Goal: Task Accomplishment & Management: Manage account settings

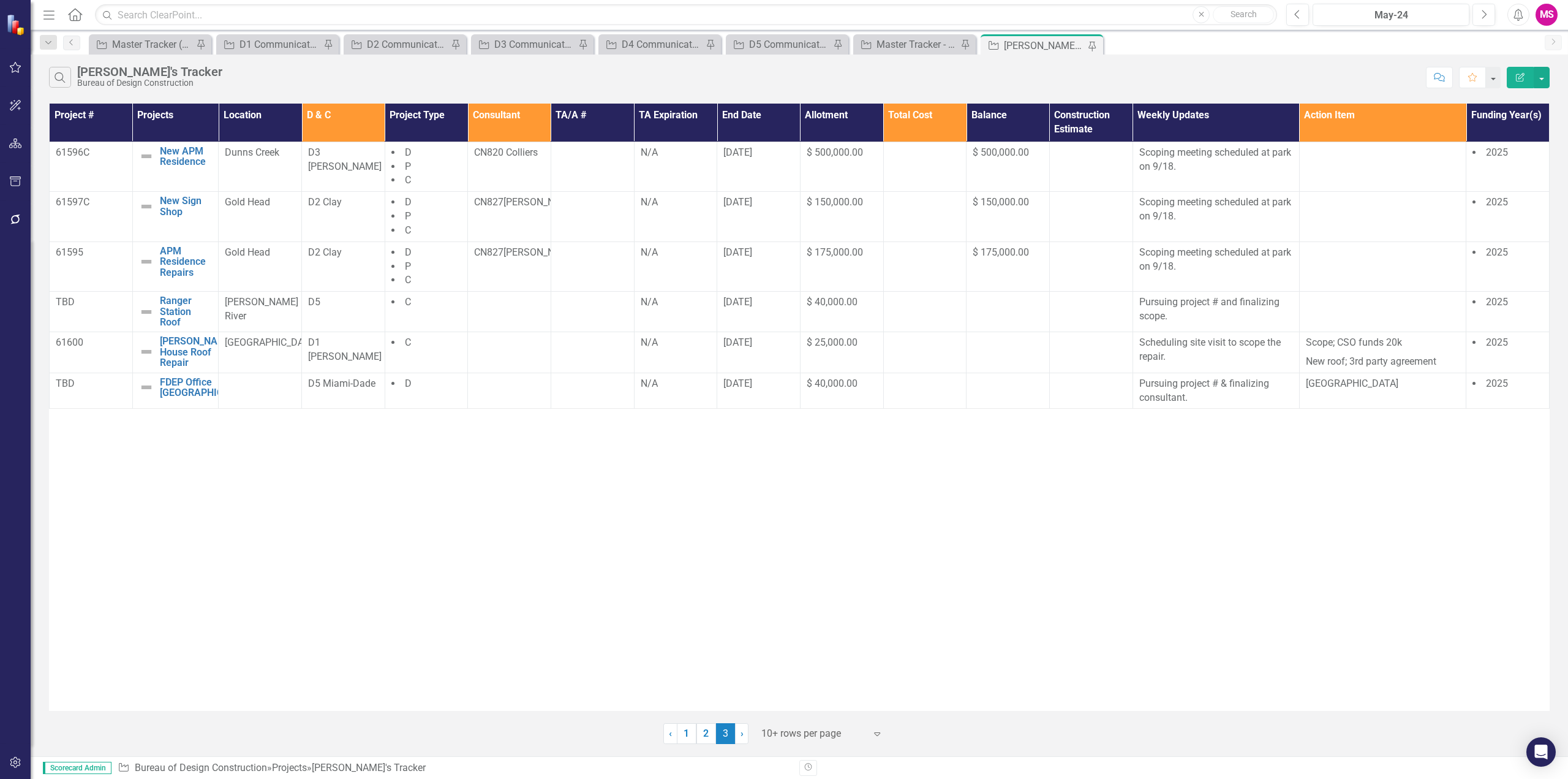
click at [377, 517] on div "Project # Projects Location D & C Project Type Consultant TA/A # TA Expiration …" at bounding box center [799, 407] width 1501 height 608
click at [523, 604] on div "Project # Projects Location D & C Project Type Consultant TA/A # TA Expiration …" at bounding box center [799, 407] width 1501 height 608
click at [665, 549] on div "Project # Projects Location D & C Project Type Consultant TA/A # TA Expiration …" at bounding box center [799, 407] width 1501 height 608
drag, startPoint x: 810, startPoint y: 584, endPoint x: 788, endPoint y: 614, distance: 37.2
click at [811, 584] on div "Project # Projects Location D & C Project Type Consultant TA/A # TA Expiration …" at bounding box center [799, 407] width 1501 height 608
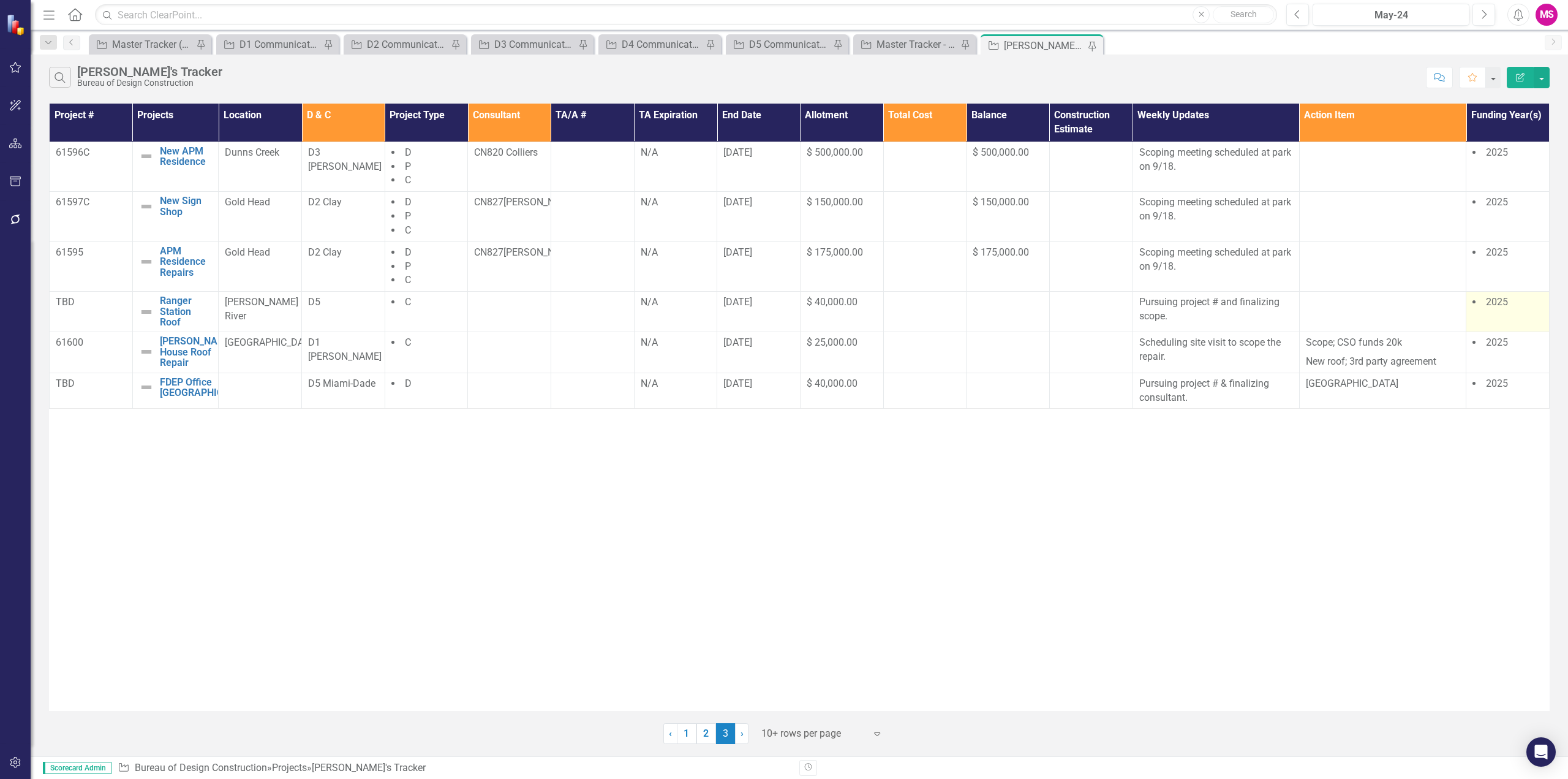
click at [1498, 305] on span "2025" at bounding box center [1496, 301] width 22 height 11
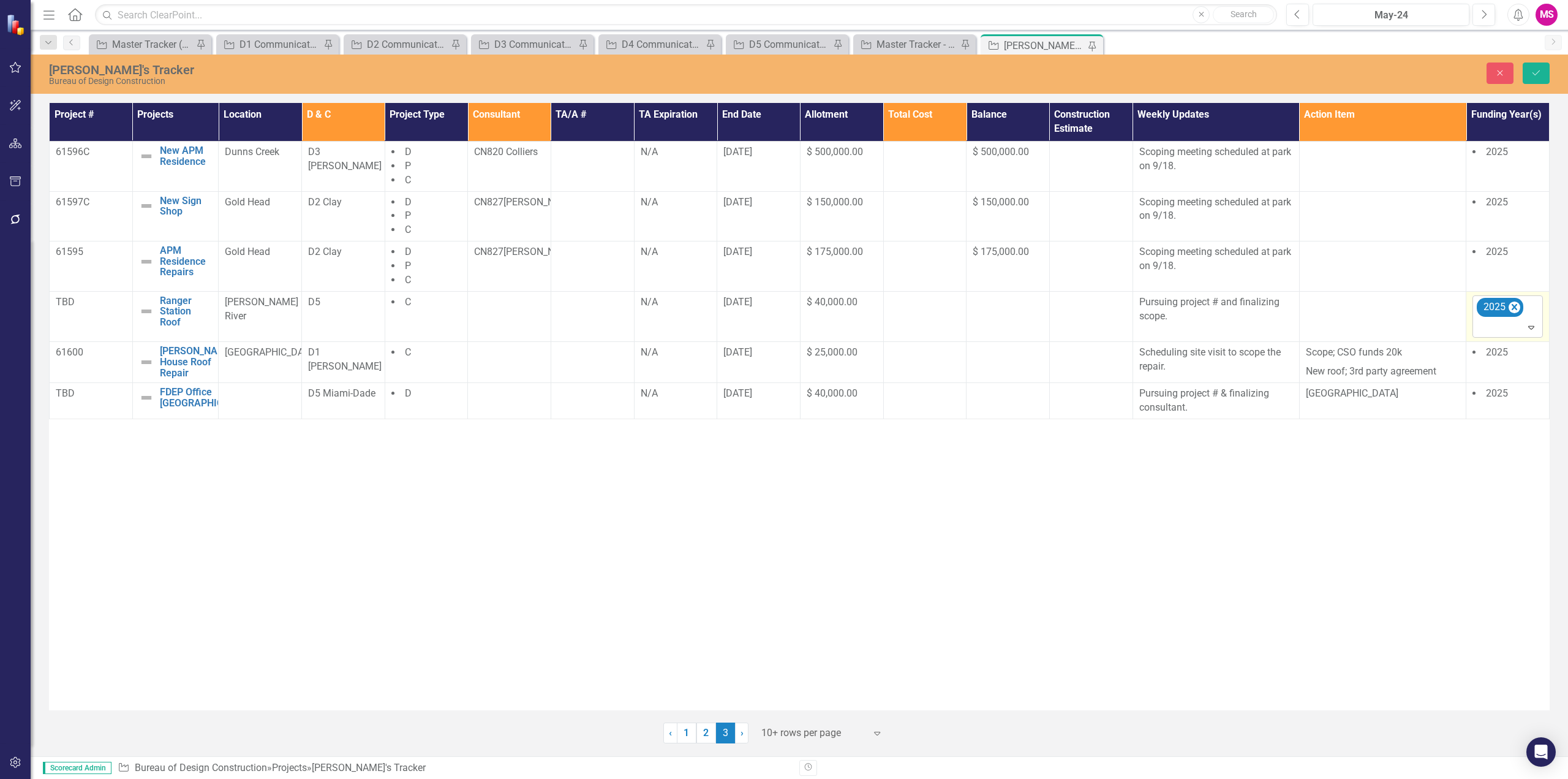
click at [1530, 324] on icon "Expand" at bounding box center [1531, 327] width 12 height 10
click at [1507, 450] on div "2026" at bounding box center [1524, 446] width 79 height 14
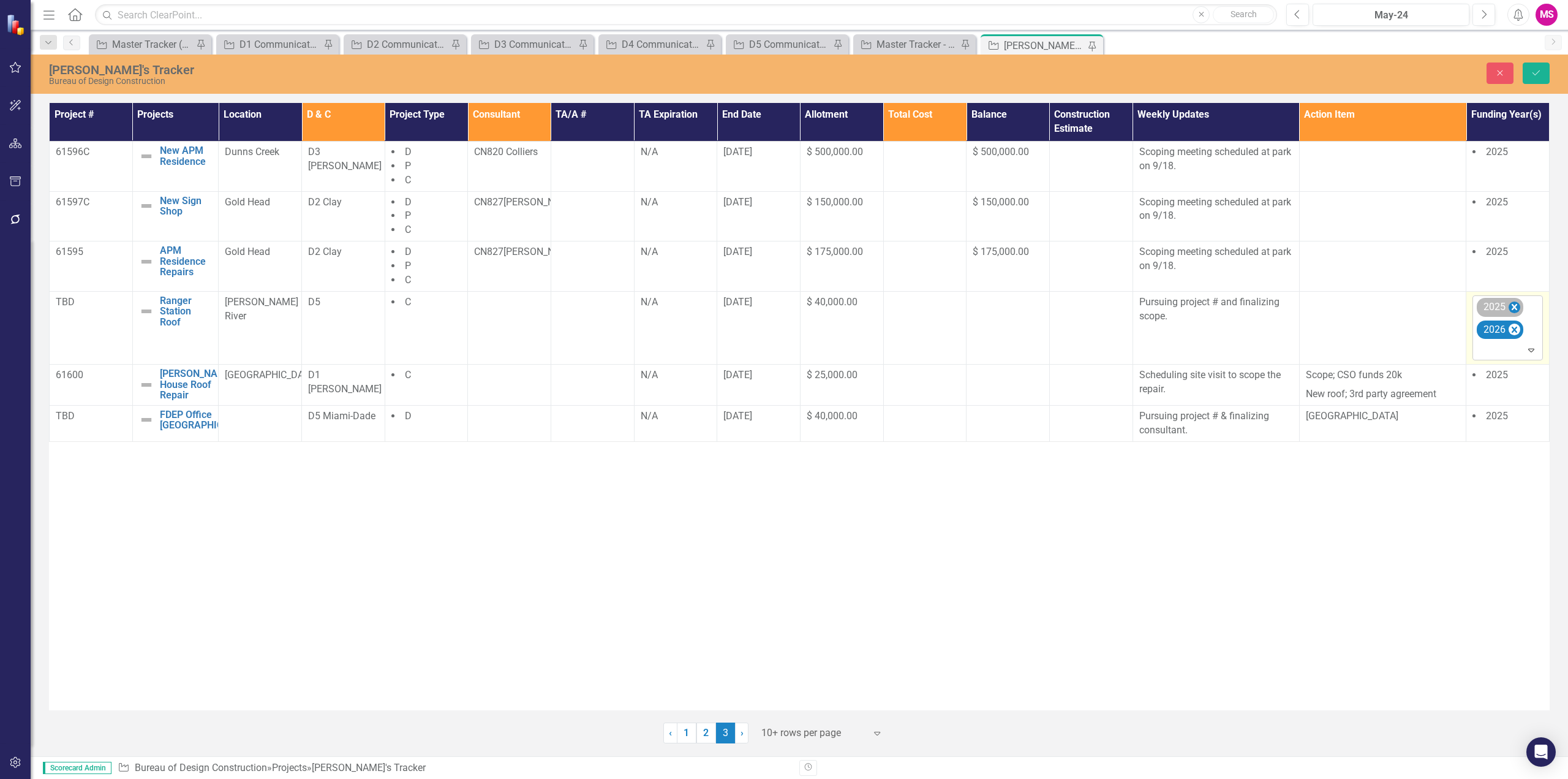
click at [1517, 312] on icon "Remove 2025" at bounding box center [1514, 306] width 11 height 15
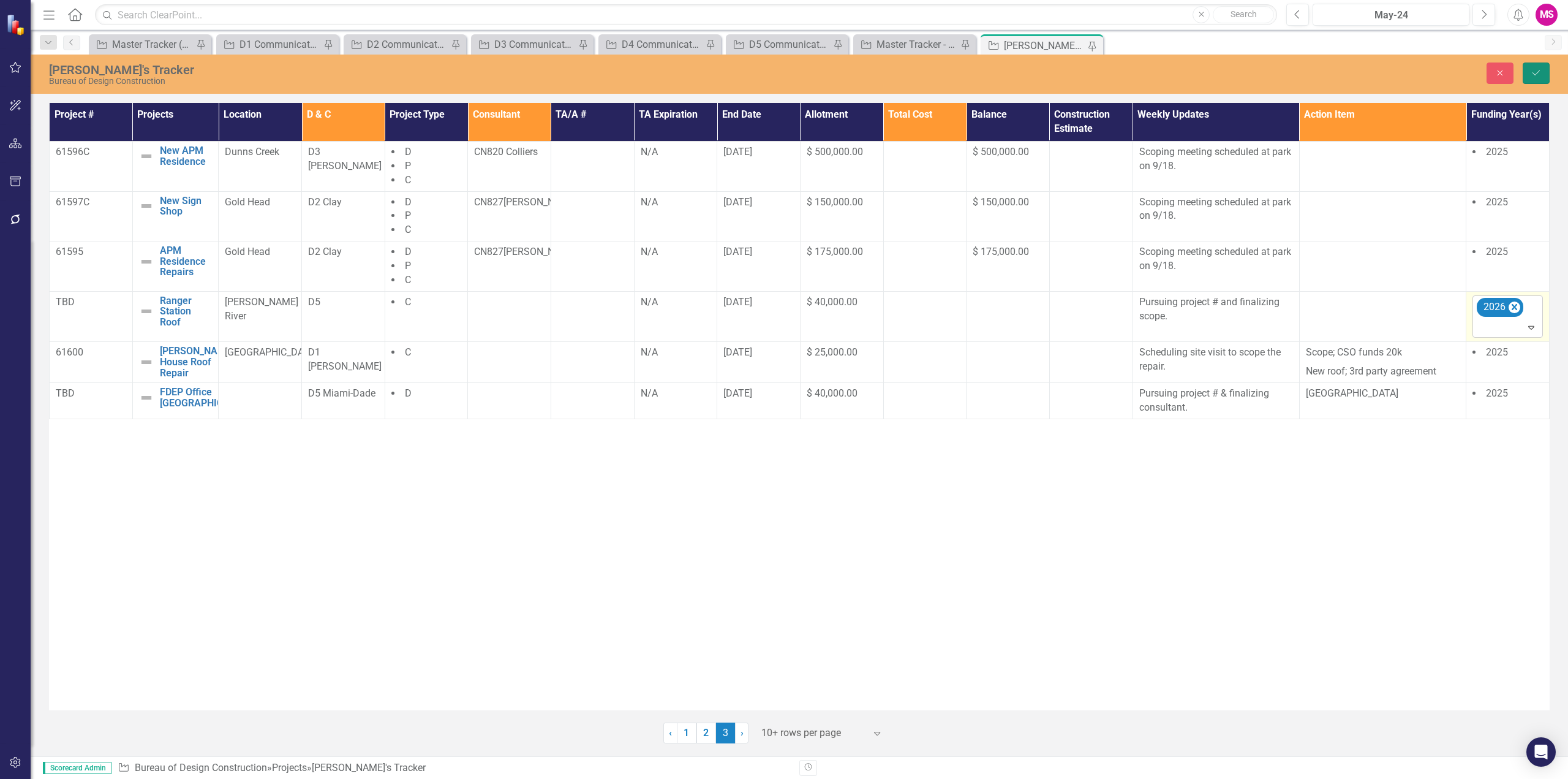
click at [1536, 70] on icon "Save" at bounding box center [1536, 73] width 11 height 9
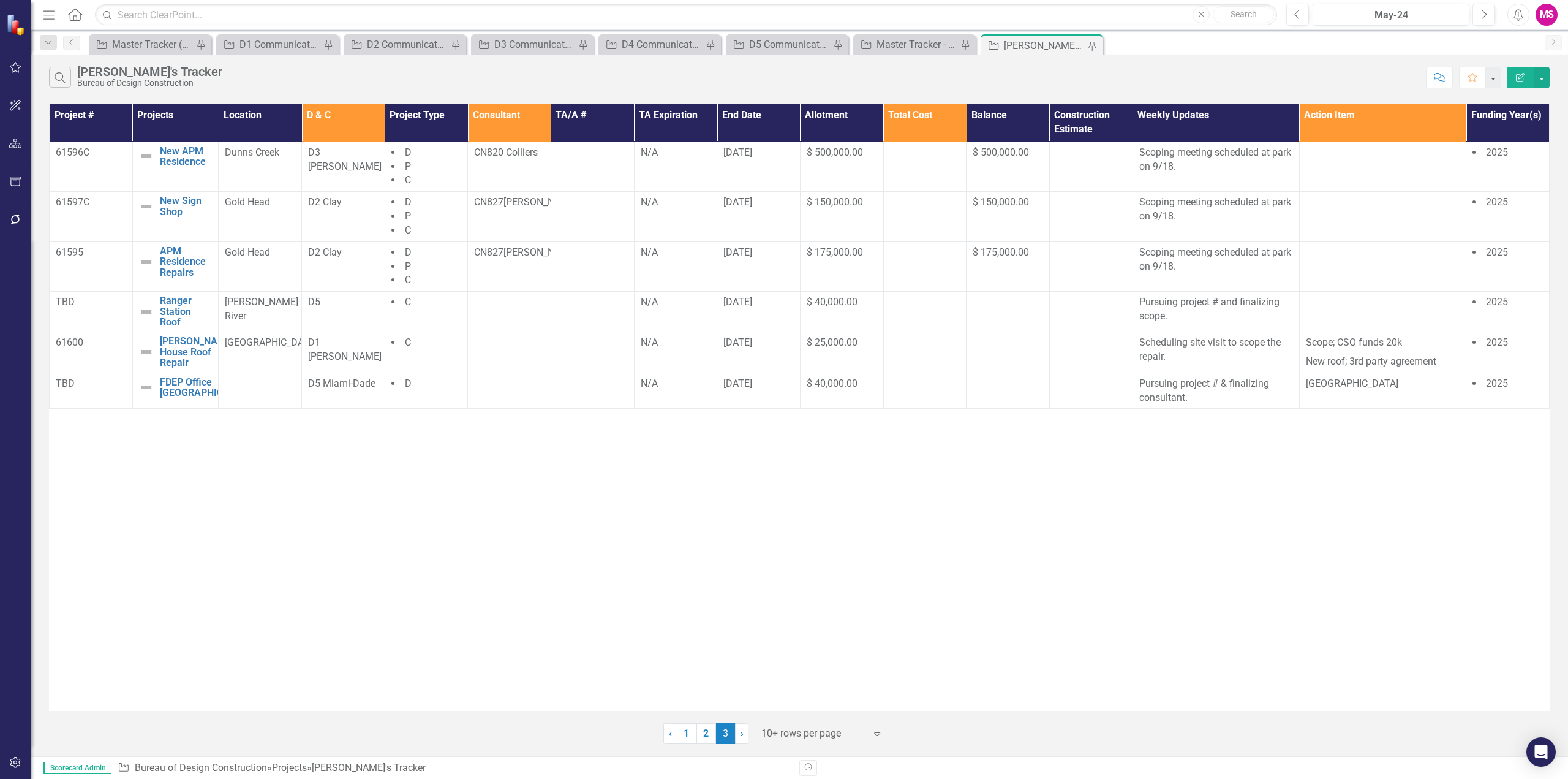
click at [1259, 592] on div "Project # Projects Location D & C Project Type Consultant TA/A # TA Expiration …" at bounding box center [799, 407] width 1501 height 608
drag, startPoint x: 357, startPoint y: 329, endPoint x: 1513, endPoint y: 314, distance: 1156.1
click at [1513, 314] on tr "TBD Ranger Station Roof Edit Edit Project Link Open Element [PERSON_NAME] River…" at bounding box center [799, 312] width 1500 height 41
click at [1297, 565] on div "Project # Projects Location D & C Project Type Consultant TA/A # TA Expiration …" at bounding box center [799, 407] width 1501 height 608
click at [878, 44] on div "Master Tracker - Current User" at bounding box center [917, 44] width 81 height 15
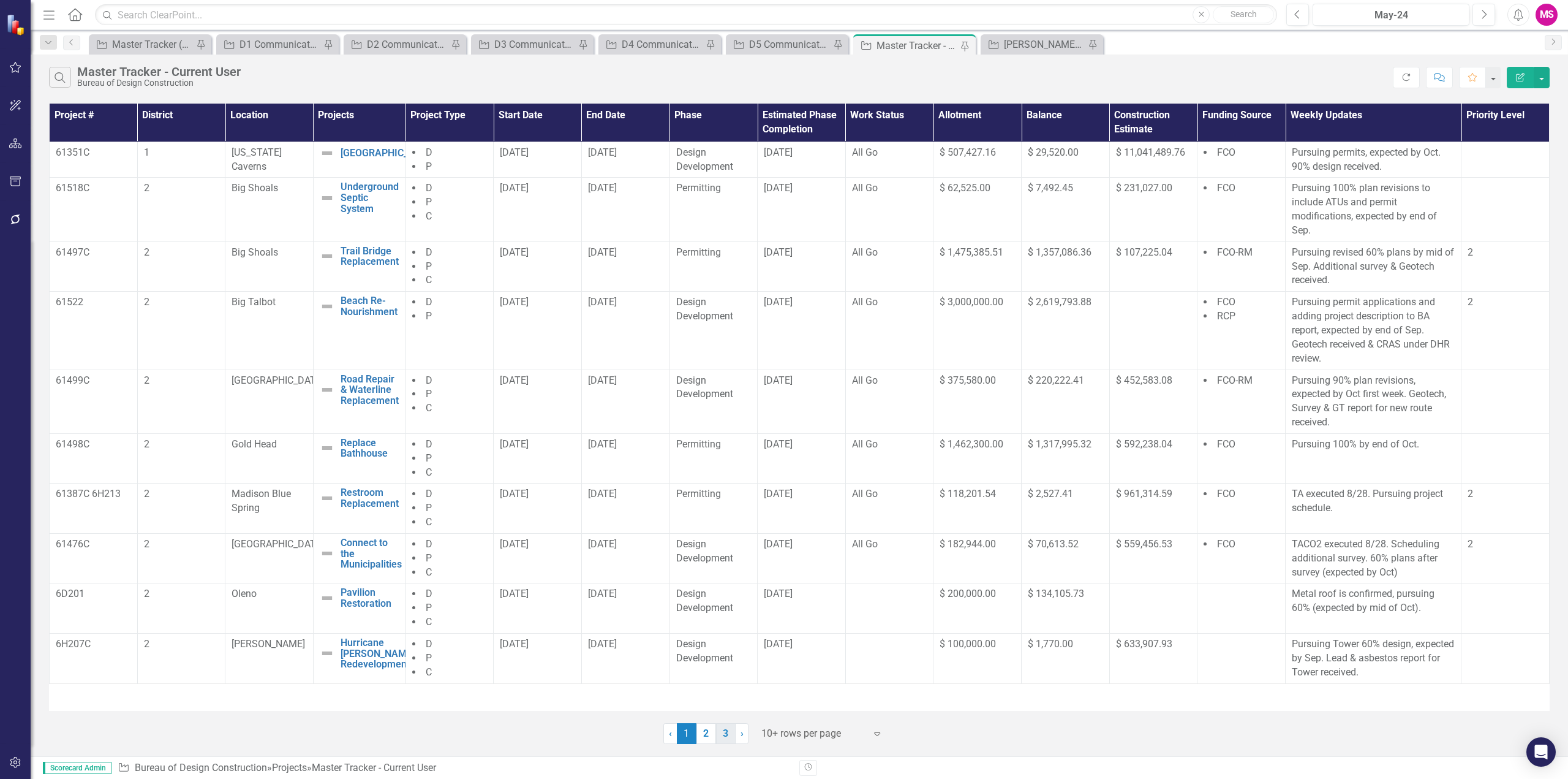
click at [723, 736] on link "3" at bounding box center [726, 734] width 19 height 21
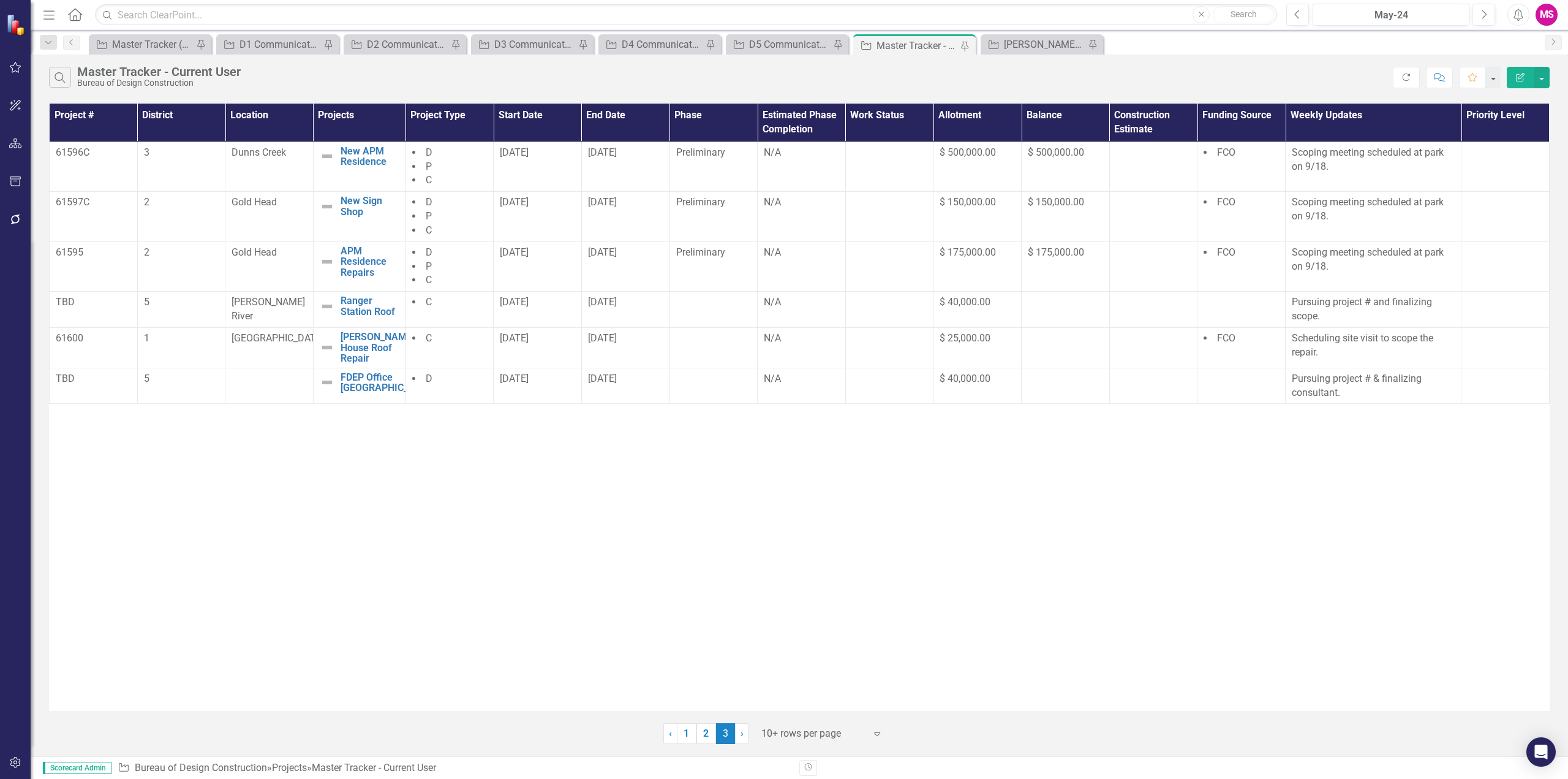
click at [464, 460] on div "Project # District Location Projects Project Type Start Date End Date Phase Est…" at bounding box center [799, 407] width 1501 height 608
click at [1232, 383] on div at bounding box center [1240, 379] width 75 height 15
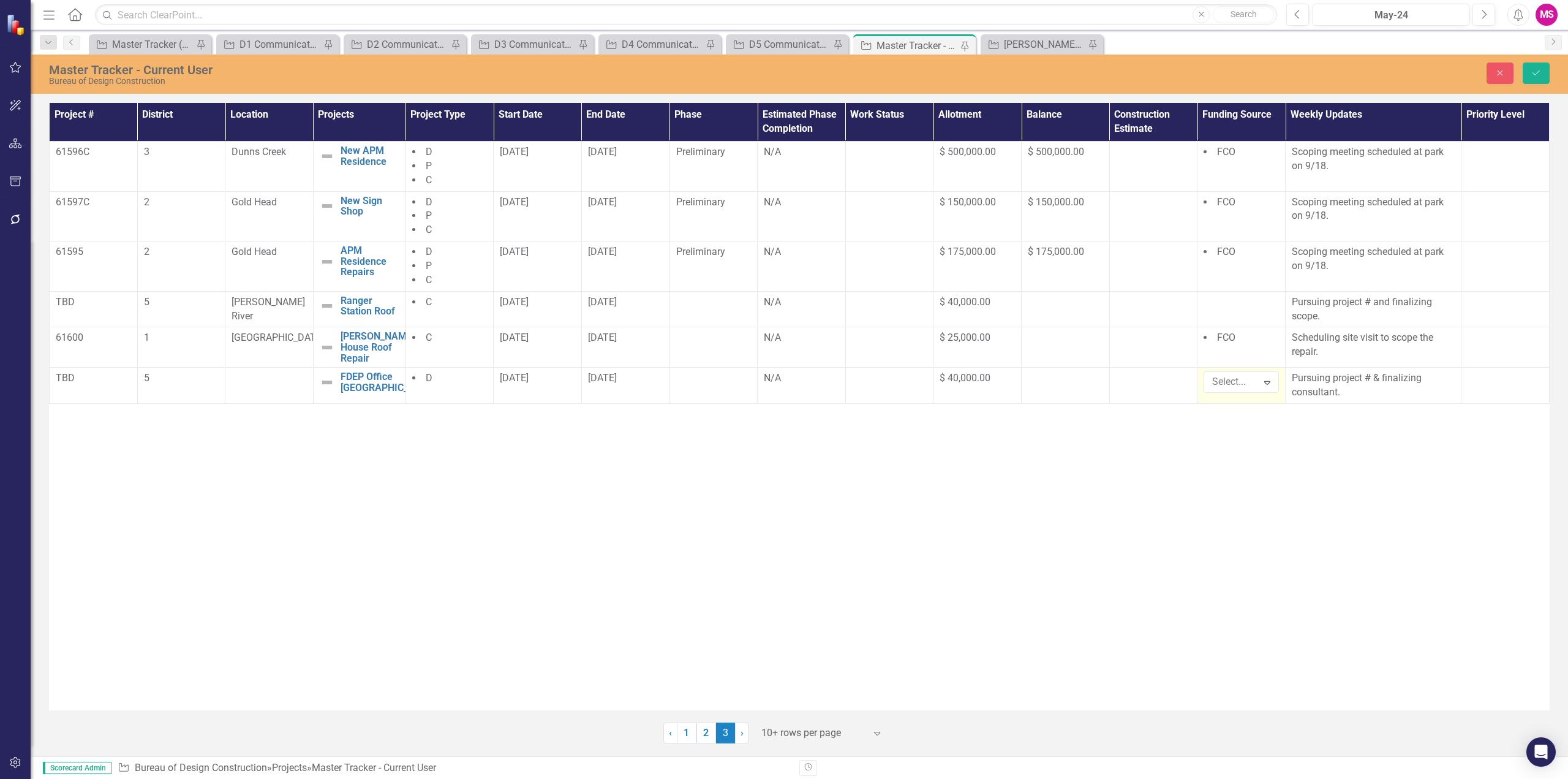
click at [1232, 383] on div at bounding box center [1232, 382] width 49 height 17
click at [1222, 573] on div "RCP" at bounding box center [1255, 580] width 79 height 14
click at [1142, 535] on div "Project # District Location Projects Project Type Start Date End Date Phase Est…" at bounding box center [799, 407] width 1501 height 608
click at [1257, 341] on li "FCO" at bounding box center [1240, 338] width 75 height 14
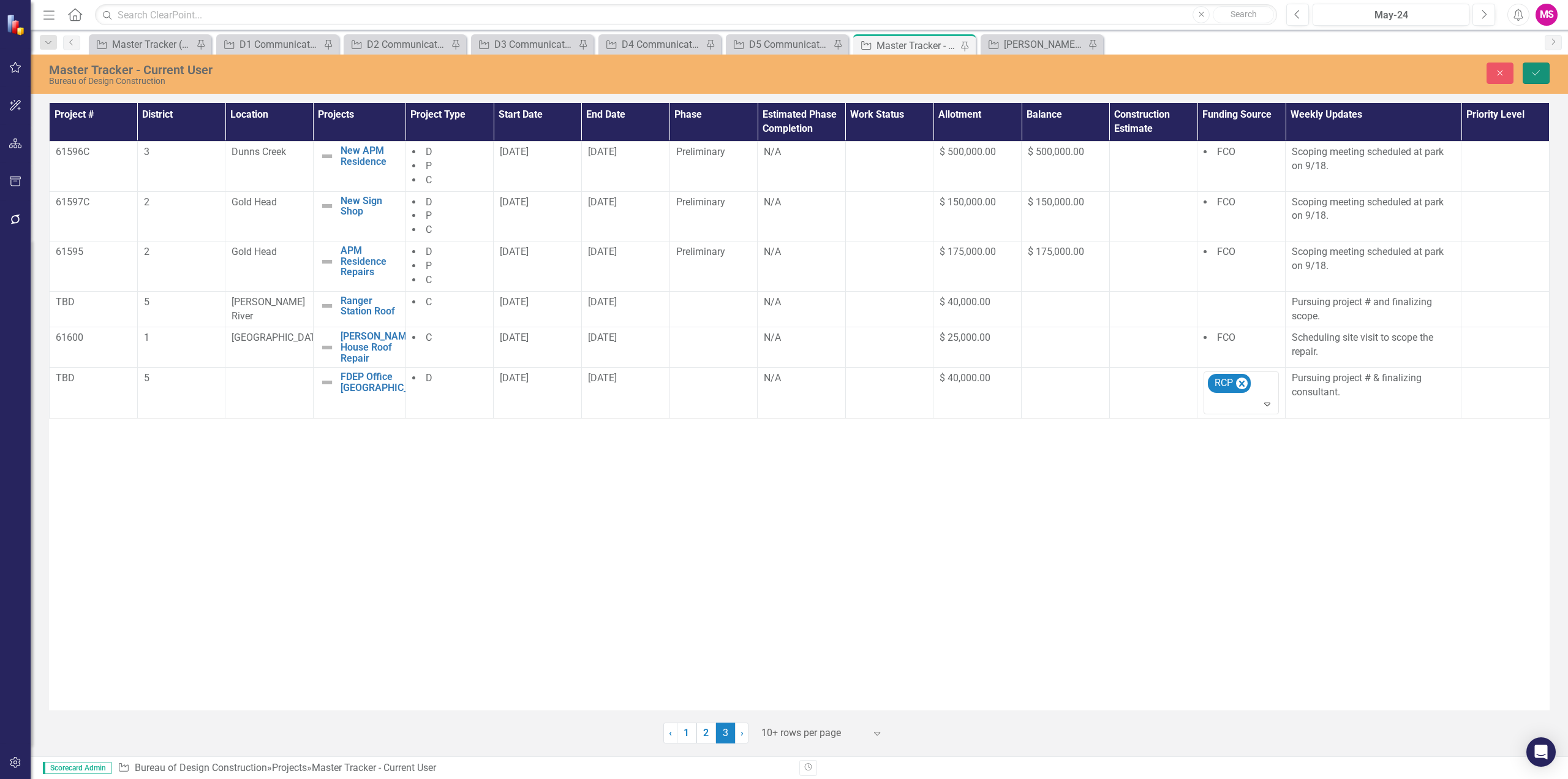
click at [1539, 74] on icon "Save" at bounding box center [1536, 73] width 11 height 9
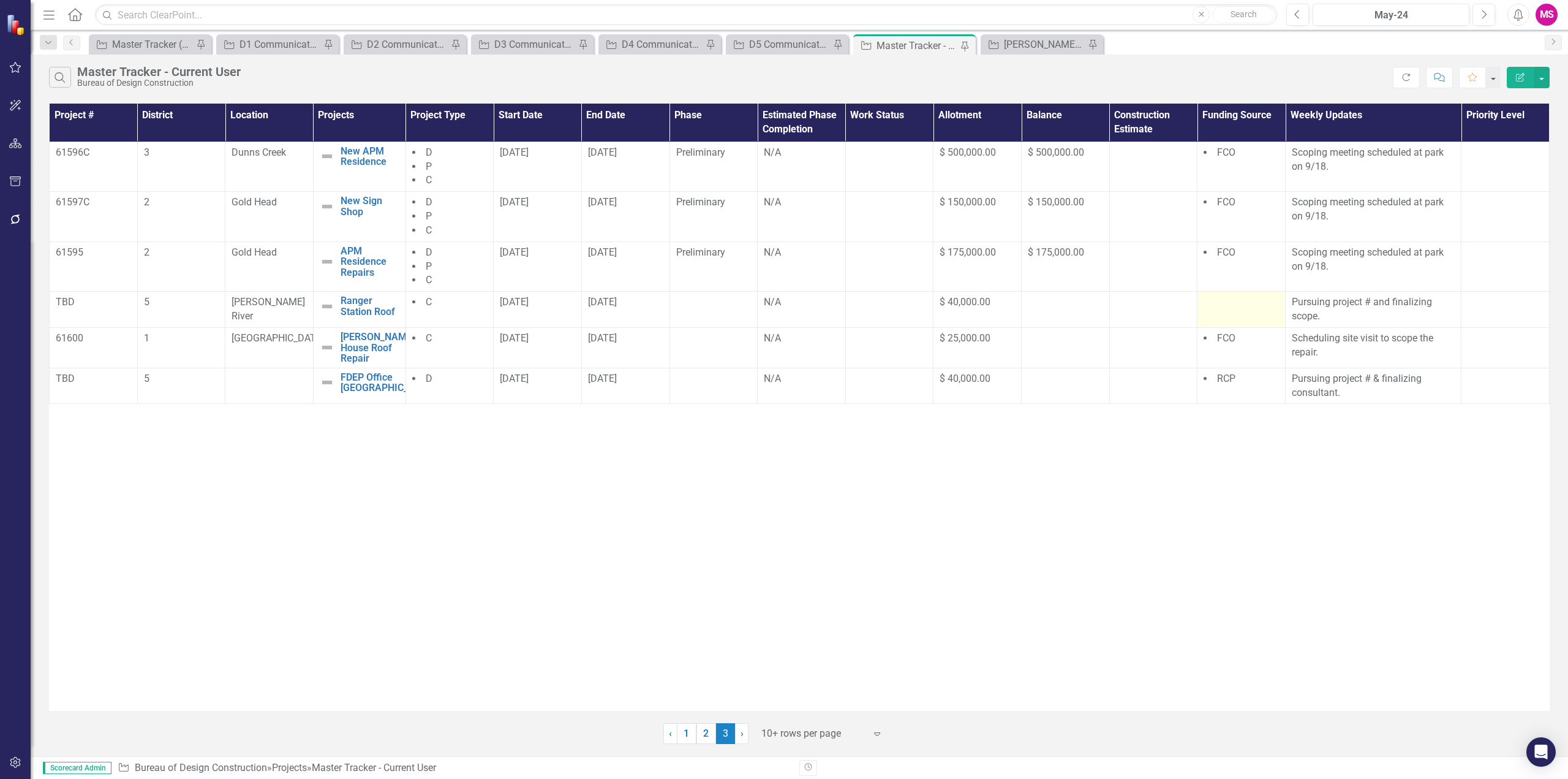
click at [1221, 308] on div at bounding box center [1240, 302] width 75 height 15
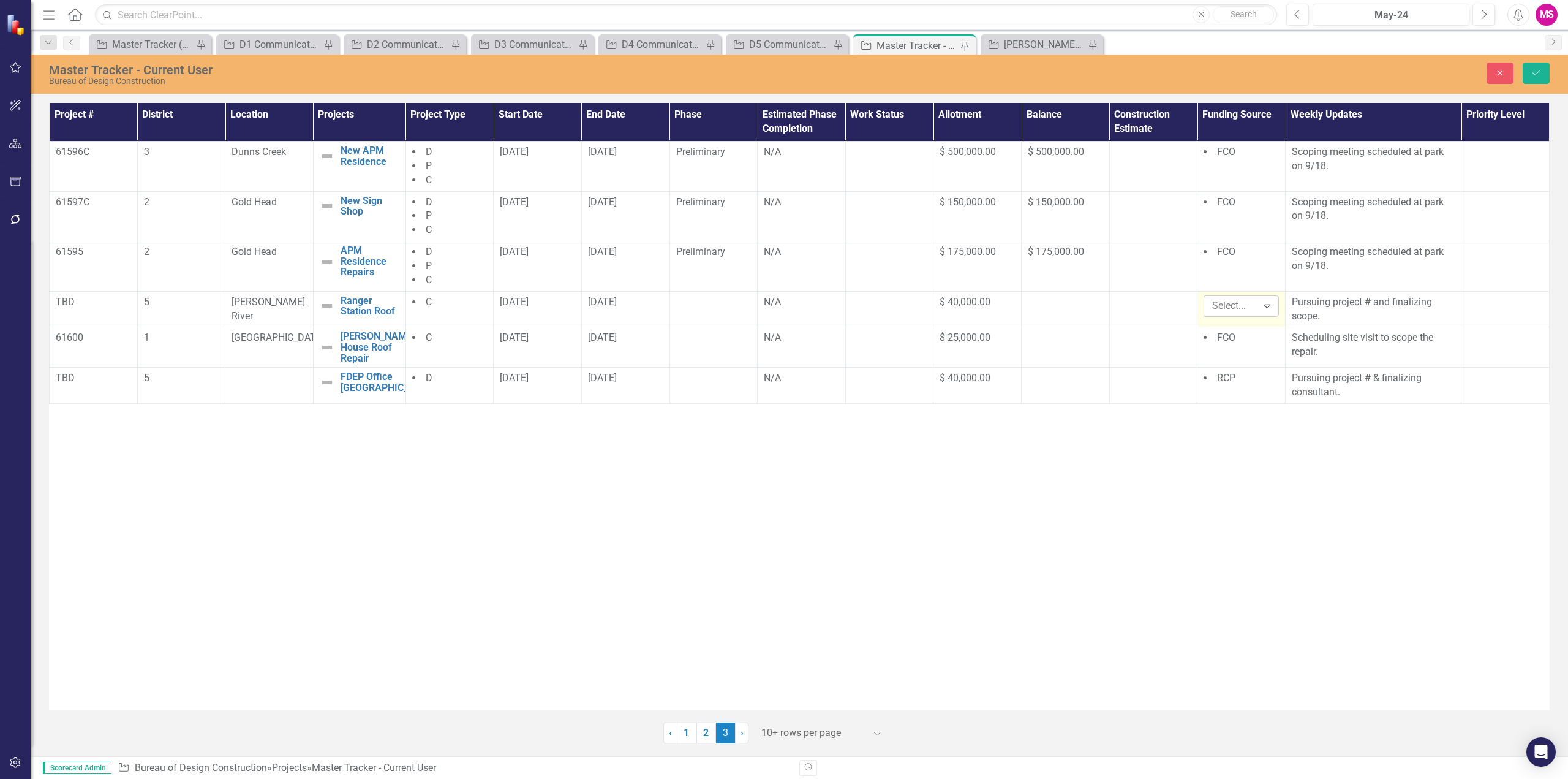
click at [1233, 309] on div at bounding box center [1232, 306] width 49 height 17
click at [1228, 384] on div "FCO" at bounding box center [1255, 387] width 79 height 14
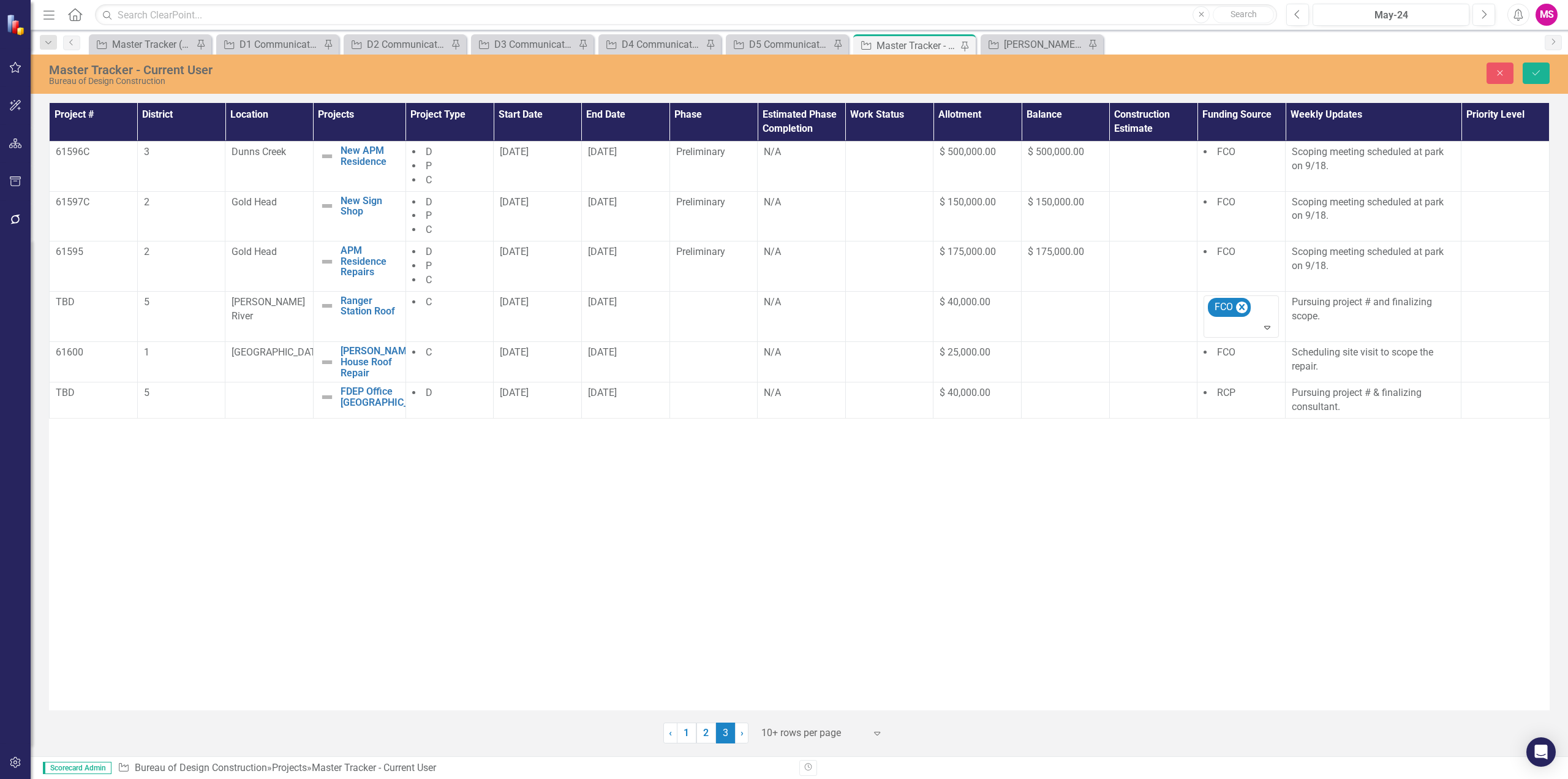
click at [1355, 513] on div "Project # District Location Projects Project Type Start Date End Date Phase Est…" at bounding box center [799, 407] width 1501 height 608
click at [1541, 72] on icon "Save" at bounding box center [1536, 73] width 11 height 9
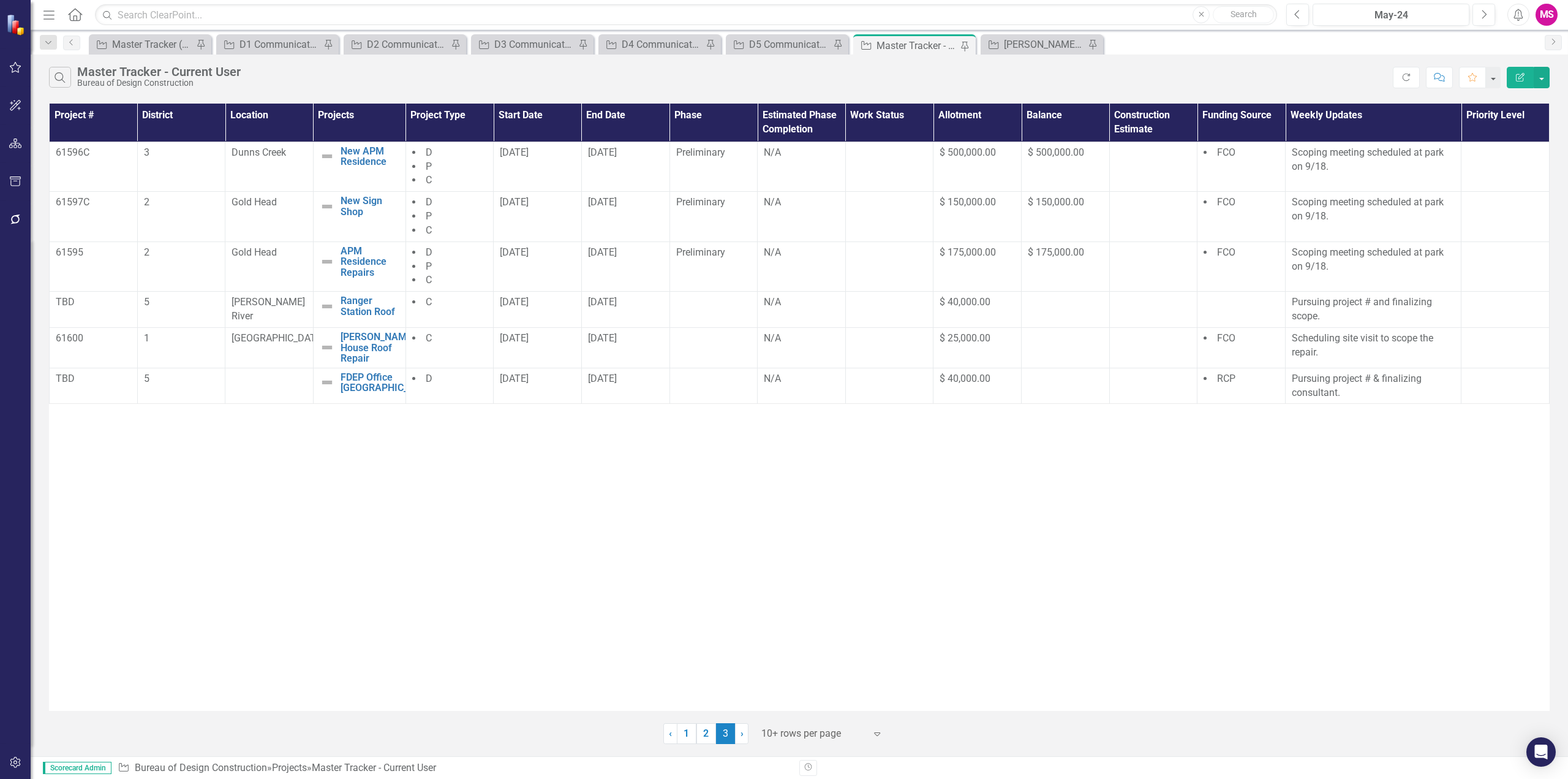
click at [1399, 553] on div "Project # District Location Projects Project Type Start Date End Date Phase Est…" at bounding box center [799, 407] width 1501 height 608
